Goal: Transaction & Acquisition: Purchase product/service

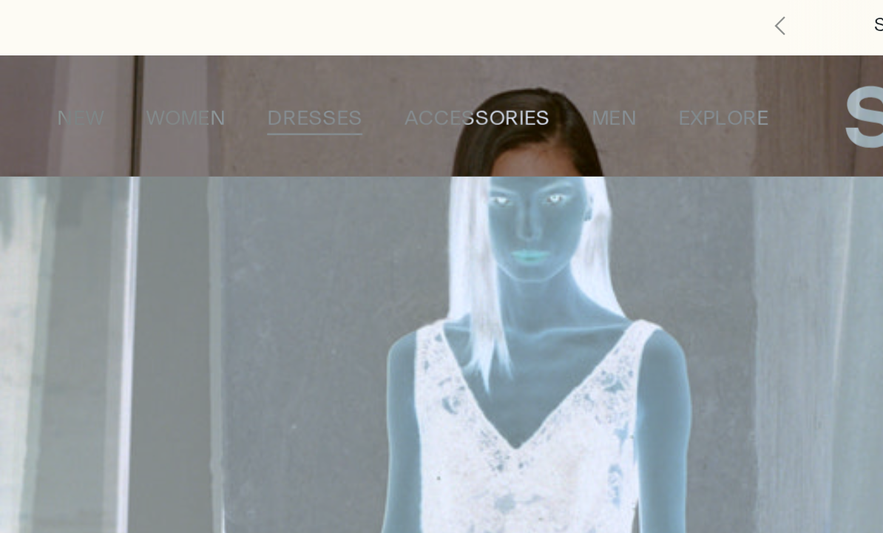
click at [64, 97] on link "All Dresses" at bounding box center [47, 100] width 59 height 10
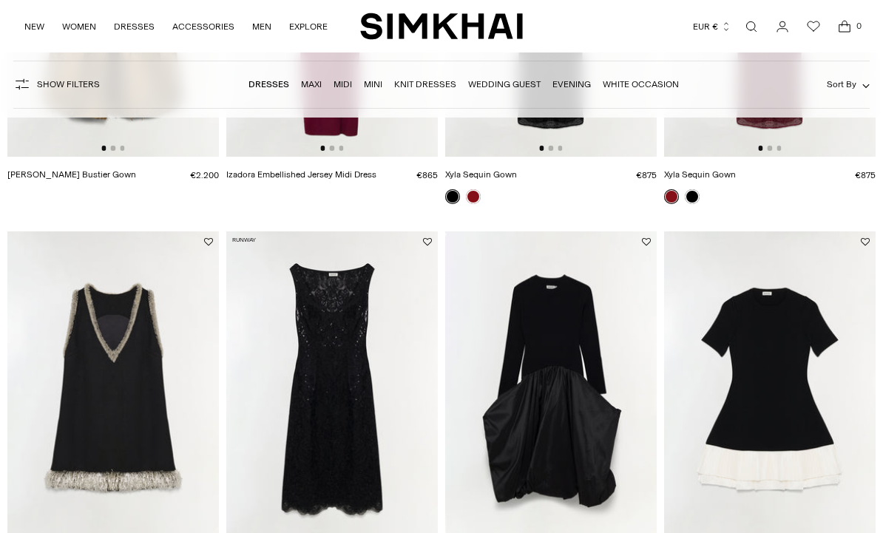
scroll to position [1212, 0]
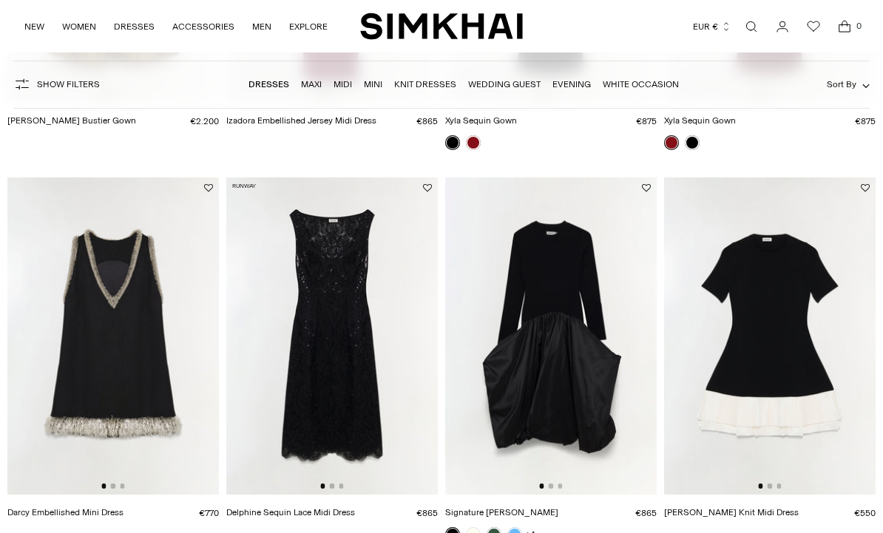
click at [350, 372] on img at bounding box center [332, 336] width 212 height 317
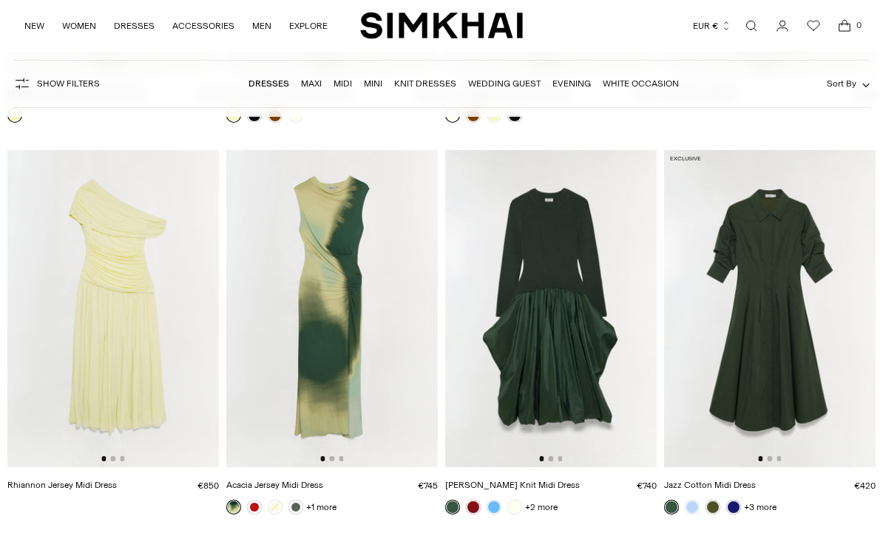
scroll to position [6322, 0]
click at [806, 355] on img at bounding box center [770, 308] width 212 height 317
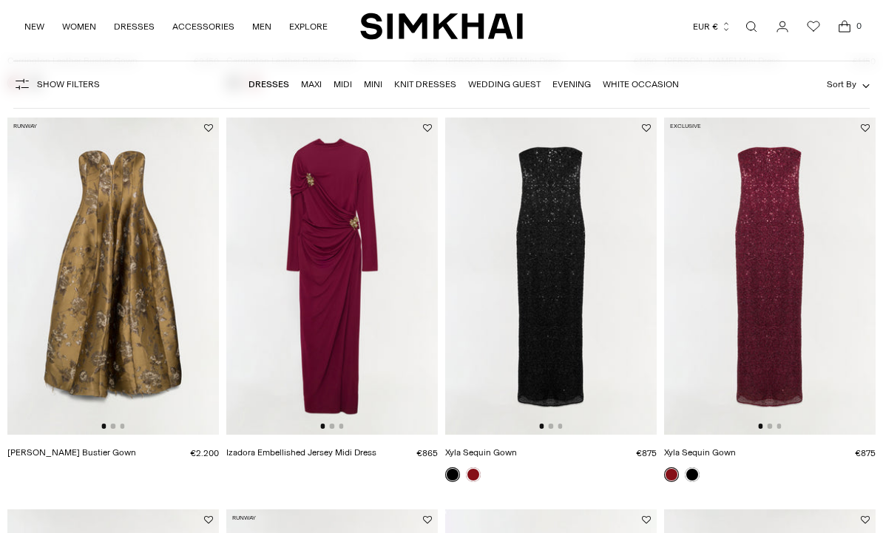
scroll to position [879, 0]
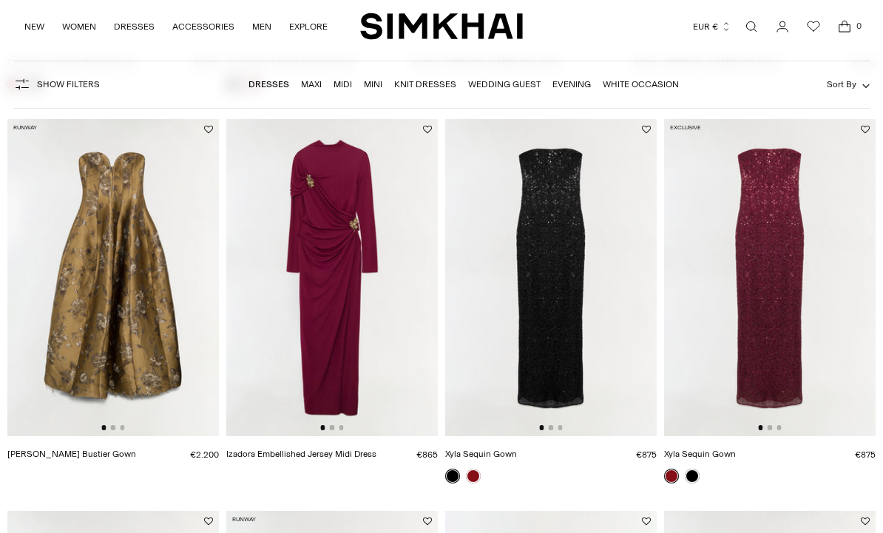
click at [349, 271] on img at bounding box center [332, 277] width 212 height 317
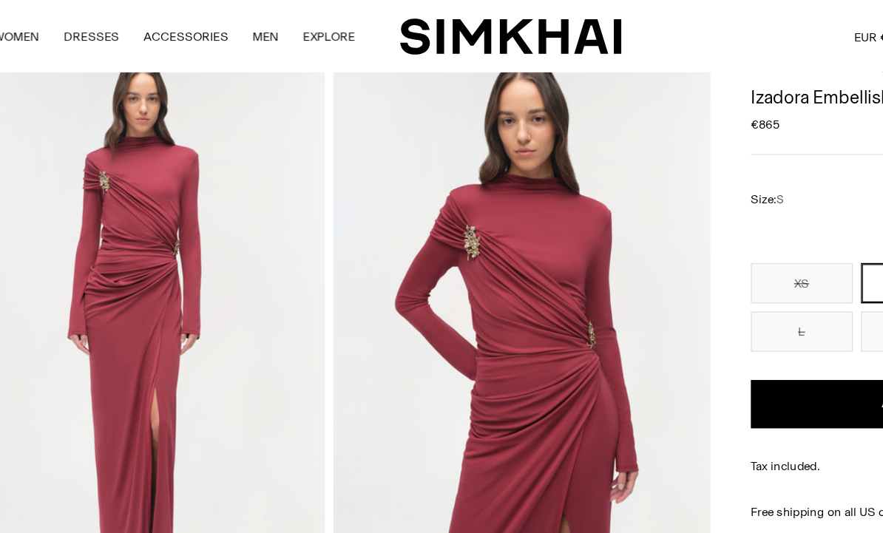
scroll to position [70, 0]
